Goal: Task Accomplishment & Management: Use online tool/utility

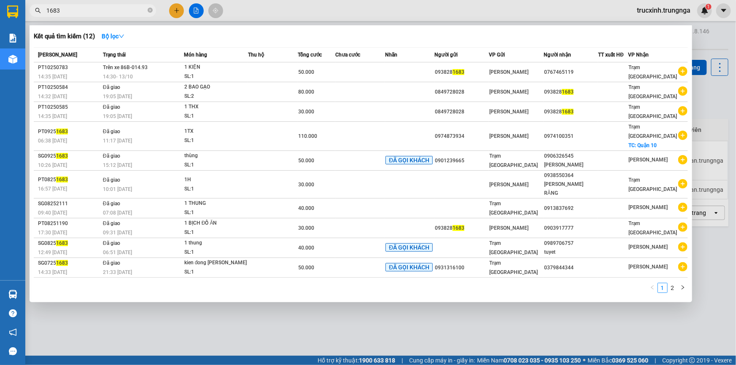
click at [98, 11] on input "1683" at bounding box center [96, 10] width 100 height 9
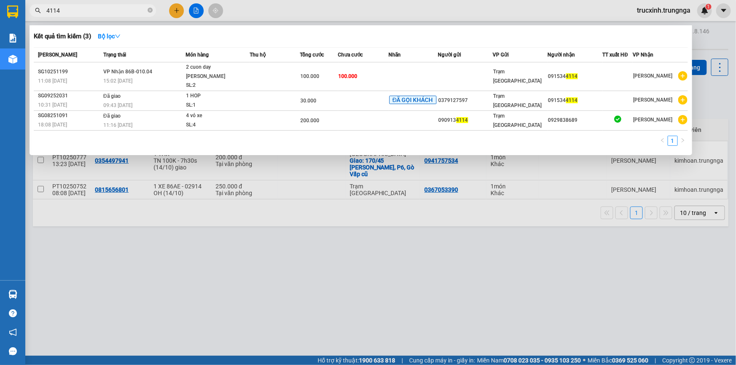
type input "4114"
click at [266, 262] on div at bounding box center [368, 182] width 736 height 365
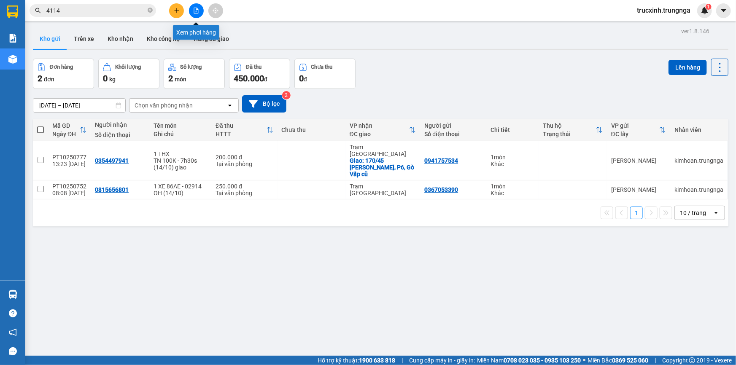
click at [199, 8] on button at bounding box center [196, 10] width 15 height 15
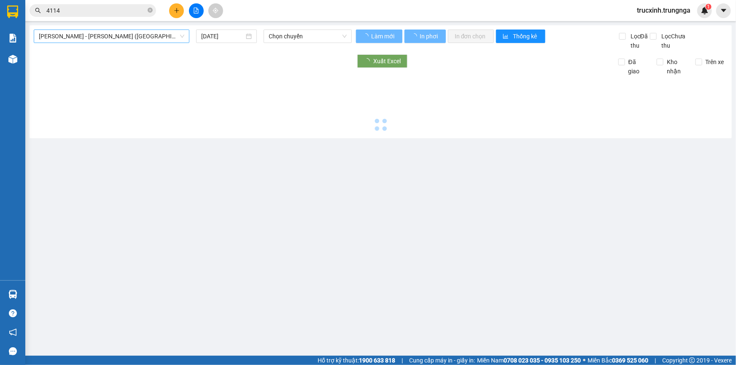
click at [94, 39] on span "[PERSON_NAME] - [PERSON_NAME] ([GEOGRAPHIC_DATA])" at bounding box center [111, 36] width 145 height 13
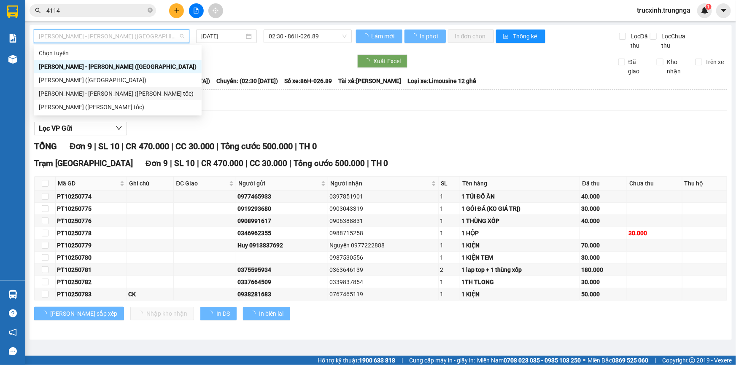
click at [79, 92] on div "[PERSON_NAME] - [PERSON_NAME] ([PERSON_NAME] tốc)" at bounding box center [118, 93] width 158 height 9
type input "[DATE]"
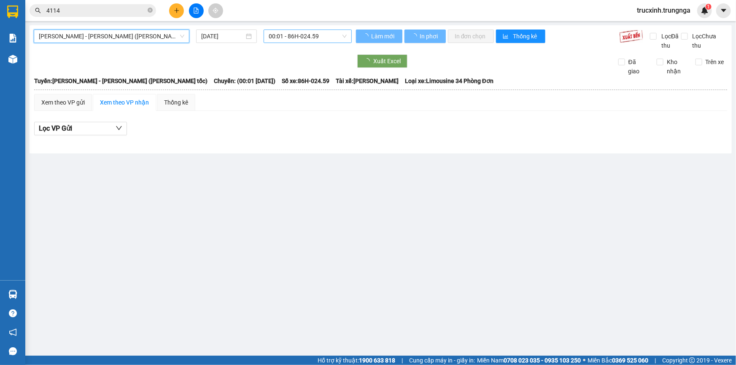
click at [292, 38] on span "00:01 - 86H-024.59" at bounding box center [308, 36] width 78 height 13
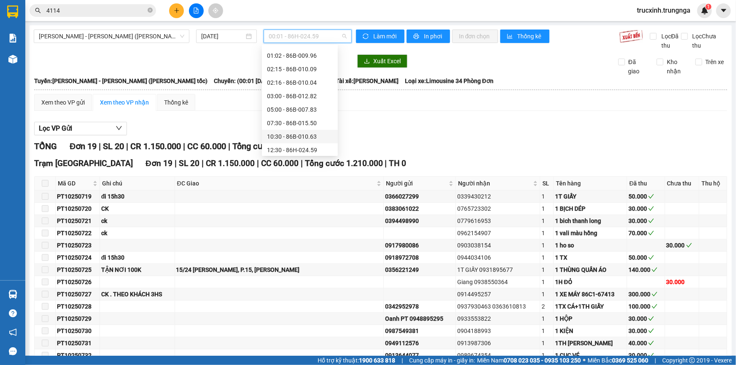
scroll to position [67, 0]
click at [283, 123] on div "12:30 - 86H-024.59" at bounding box center [300, 120] width 66 height 9
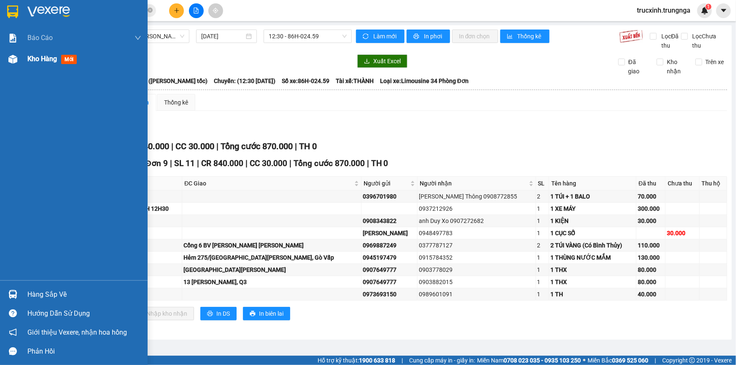
click at [14, 58] on img at bounding box center [12, 59] width 9 height 9
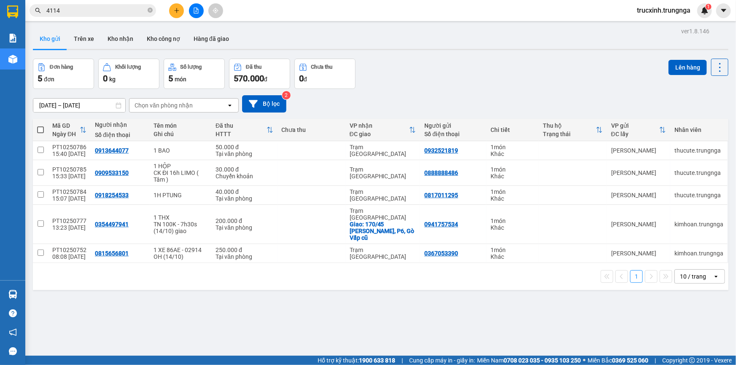
click at [111, 7] on input "4114" at bounding box center [96, 10] width 100 height 9
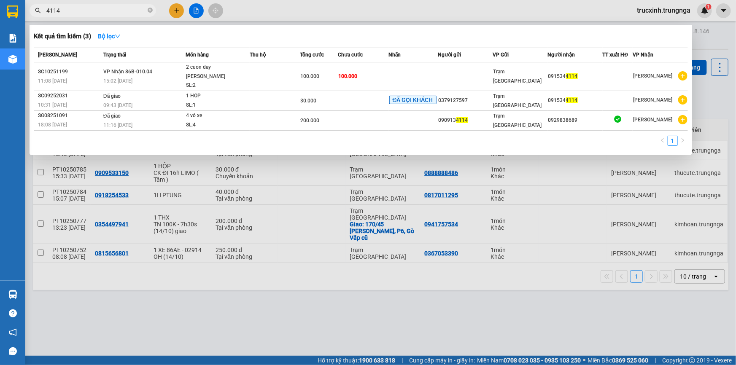
click at [111, 7] on input "4114" at bounding box center [96, 10] width 100 height 9
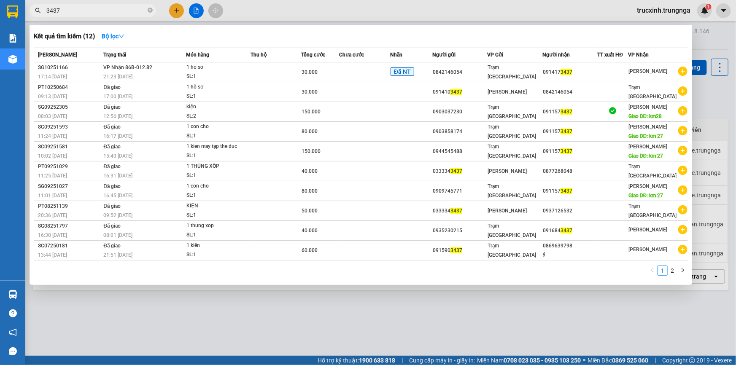
type input "3437"
